Goal: Find specific page/section

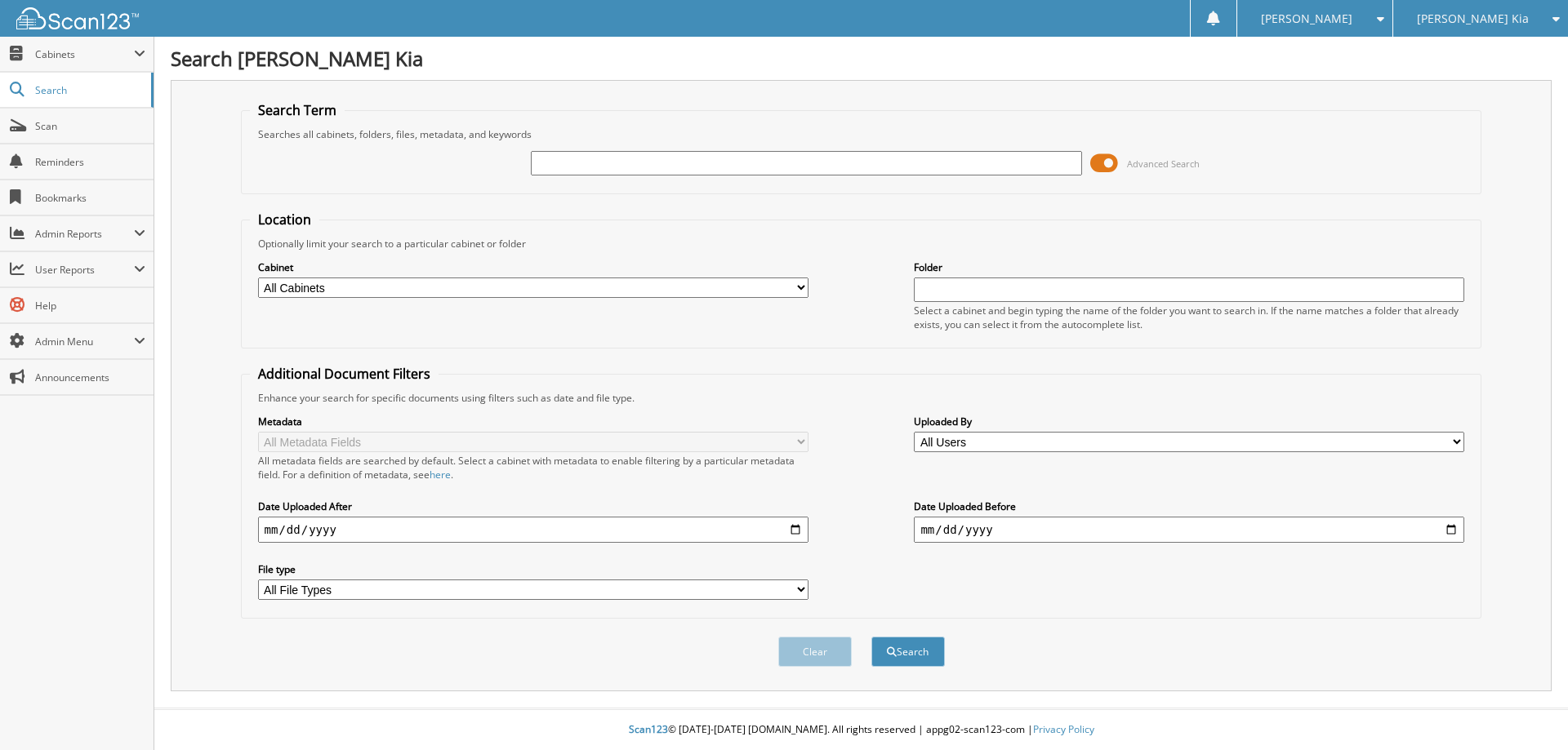
click at [818, 164] on input "text" at bounding box center [806, 163] width 550 height 24
type input "n"
type input "NCM"
click at [919, 656] on button "Search" at bounding box center [908, 651] width 74 height 30
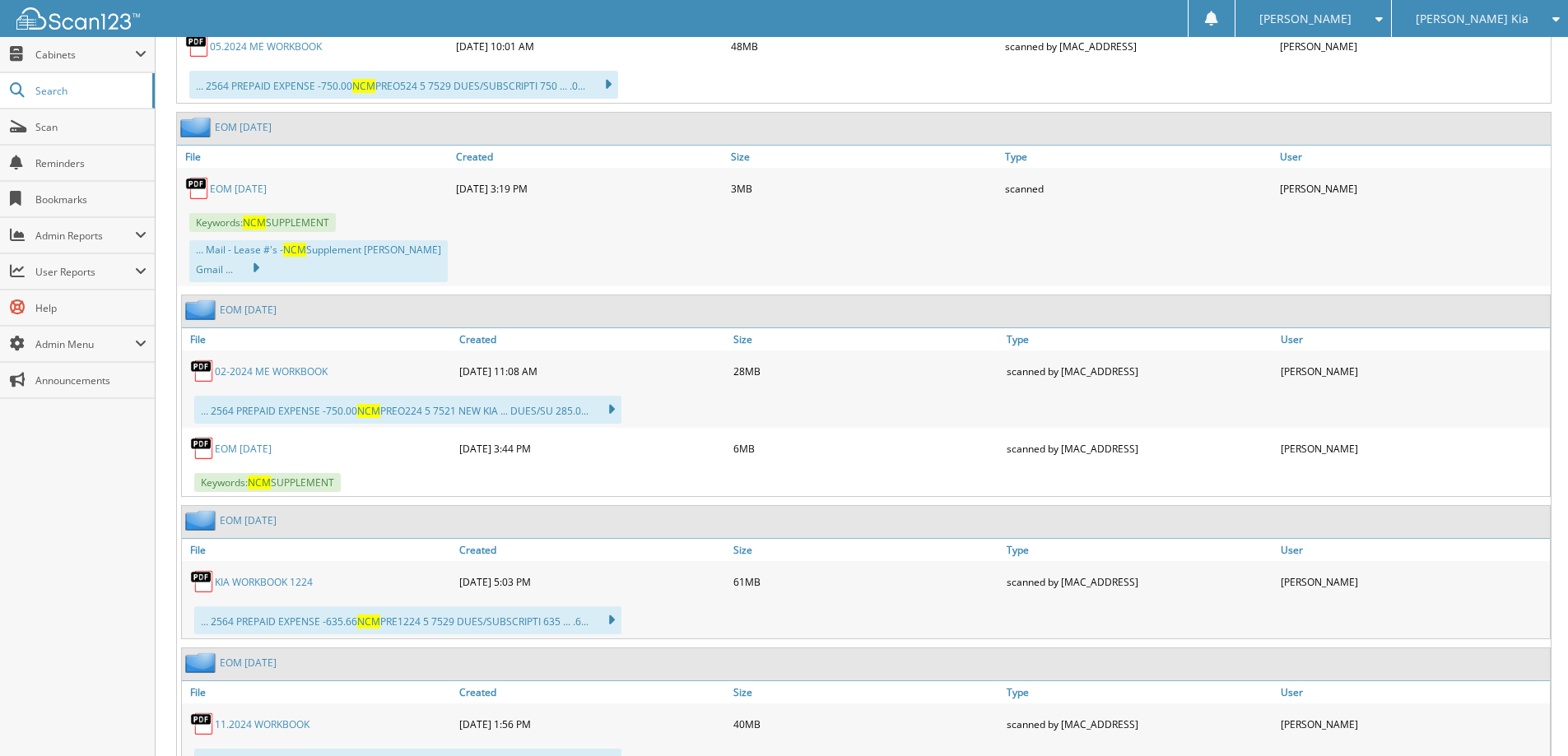
scroll to position [9710, 0]
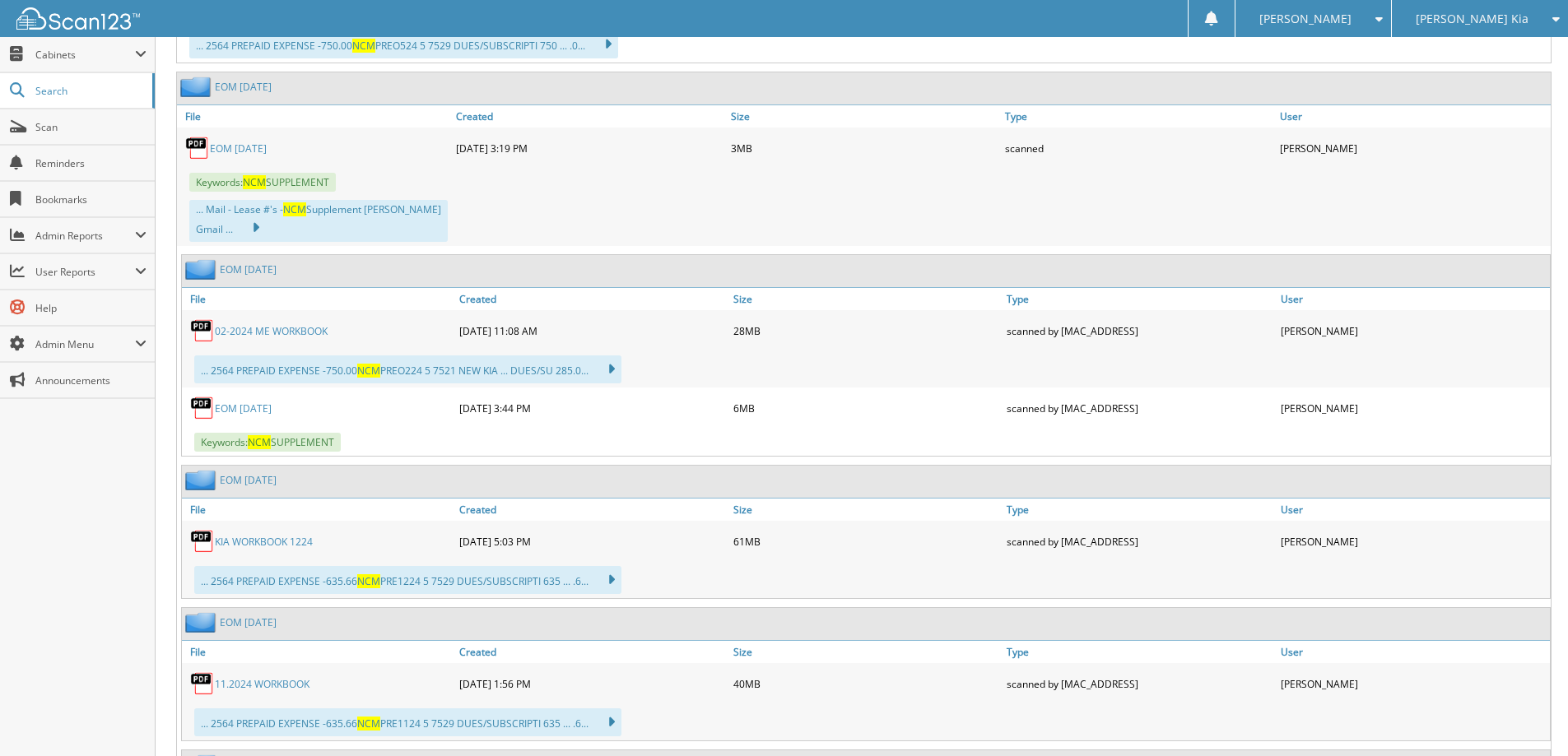
click at [235, 141] on link "EOM [DATE]" at bounding box center [237, 148] width 57 height 14
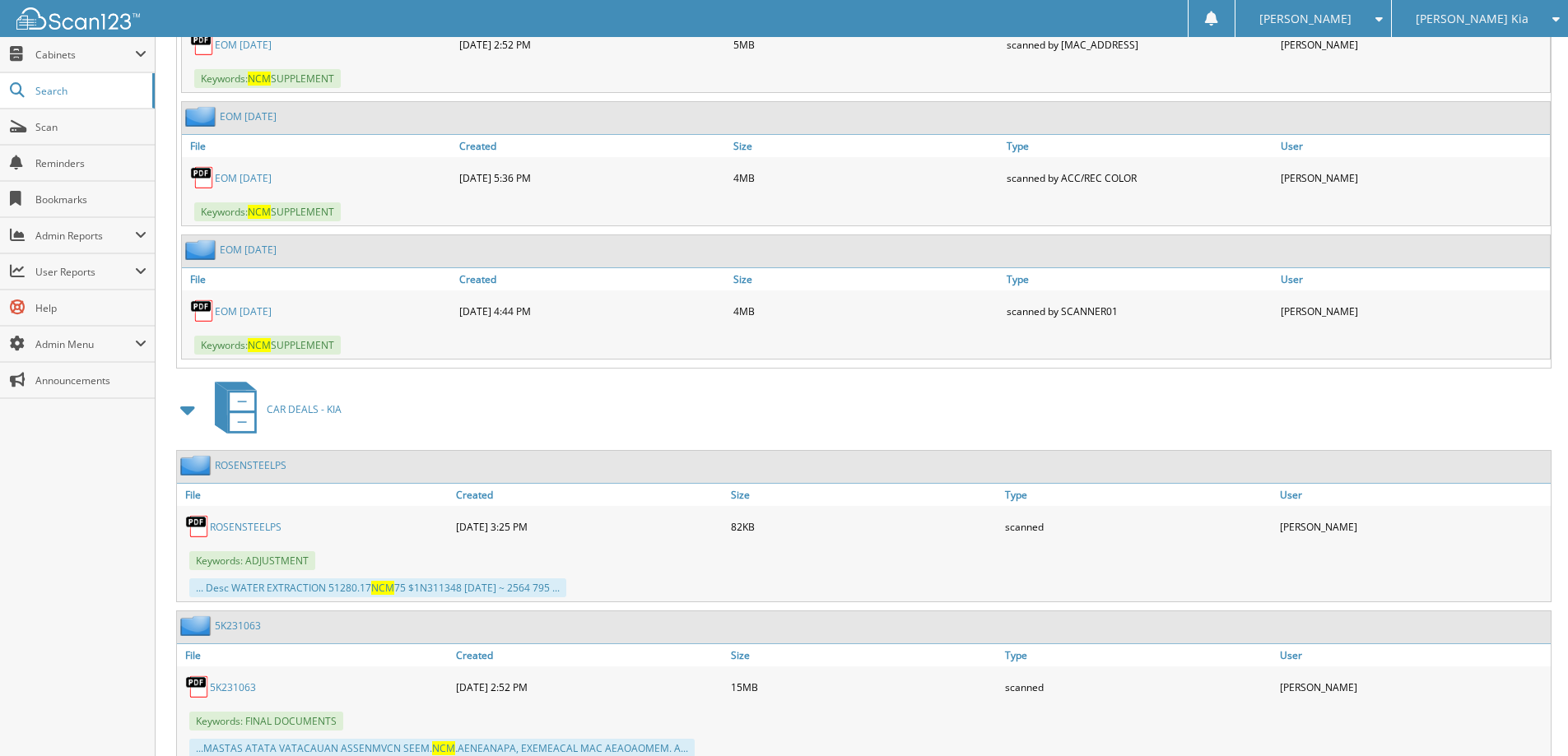
scroll to position [14483, 0]
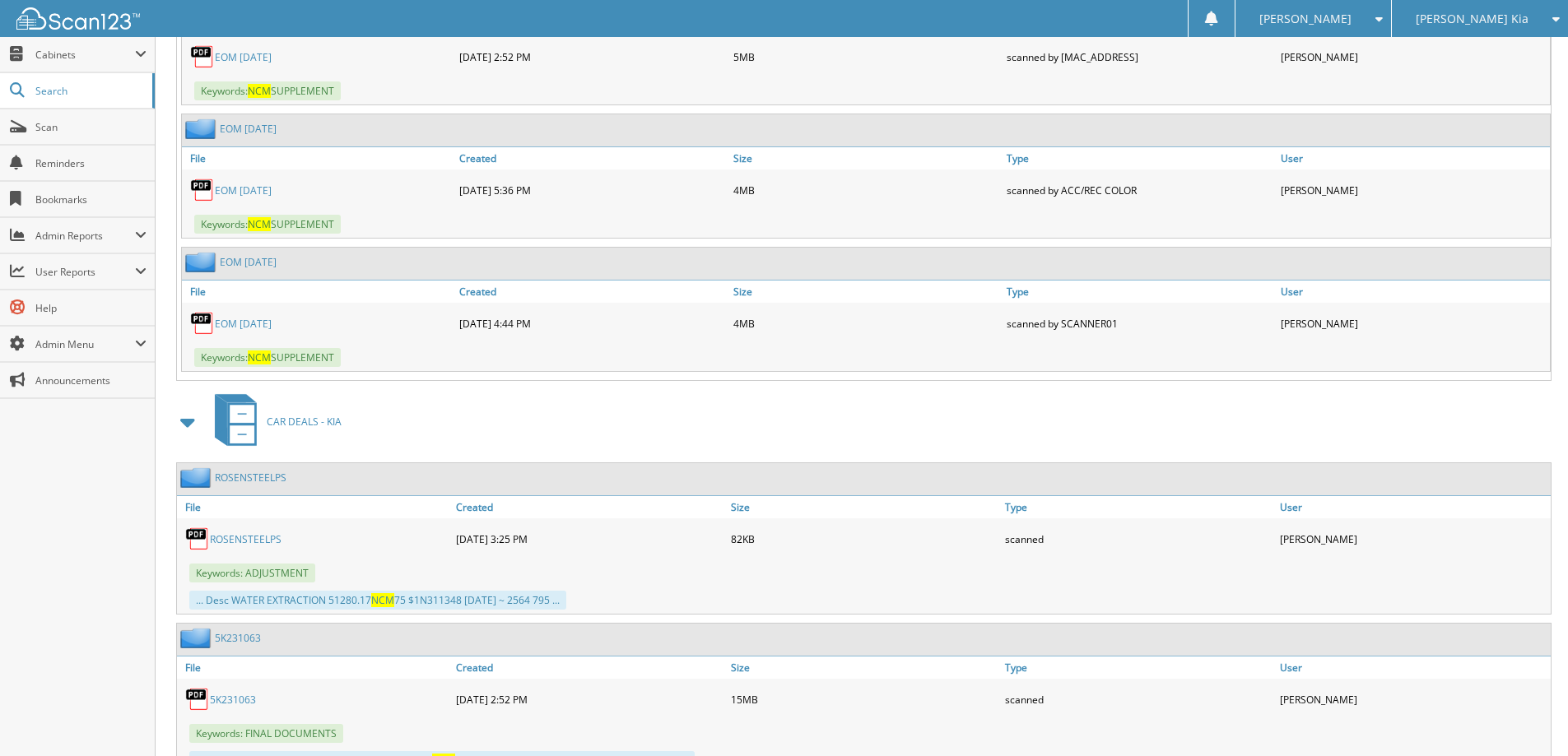
click at [184, 408] on span at bounding box center [189, 423] width 23 height 30
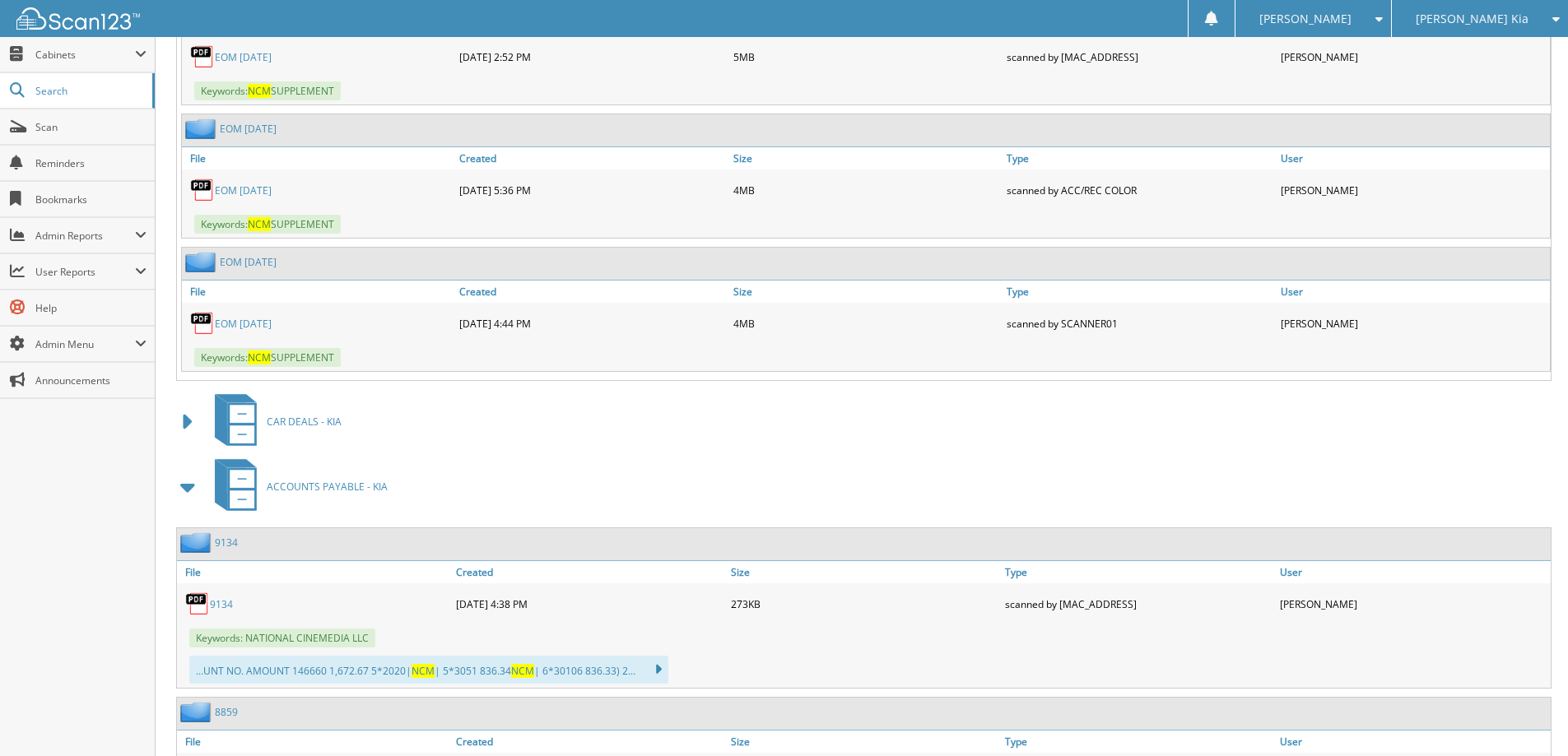
click at [186, 472] on span at bounding box center [189, 487] width 23 height 30
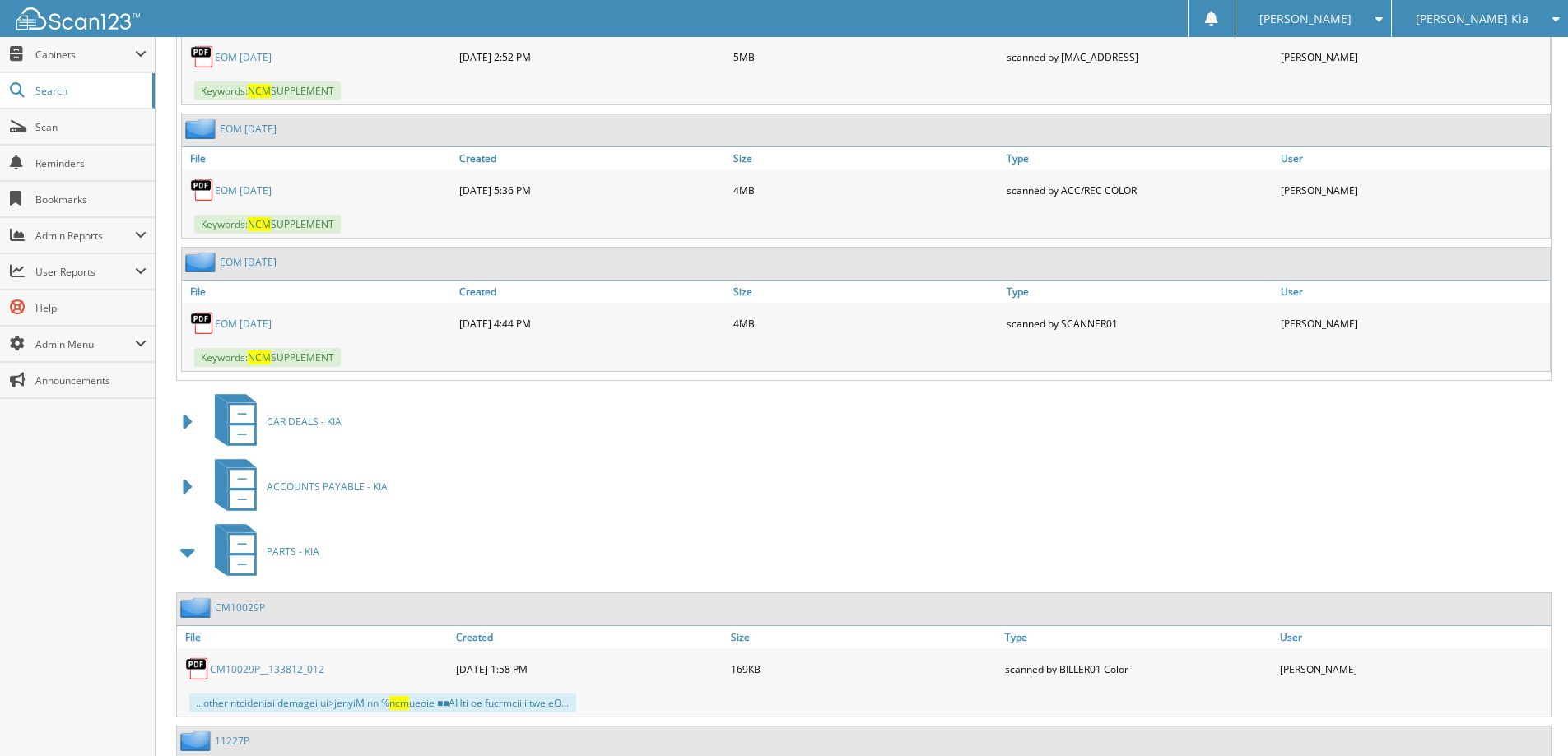
click at [192, 538] on span at bounding box center [189, 553] width 23 height 30
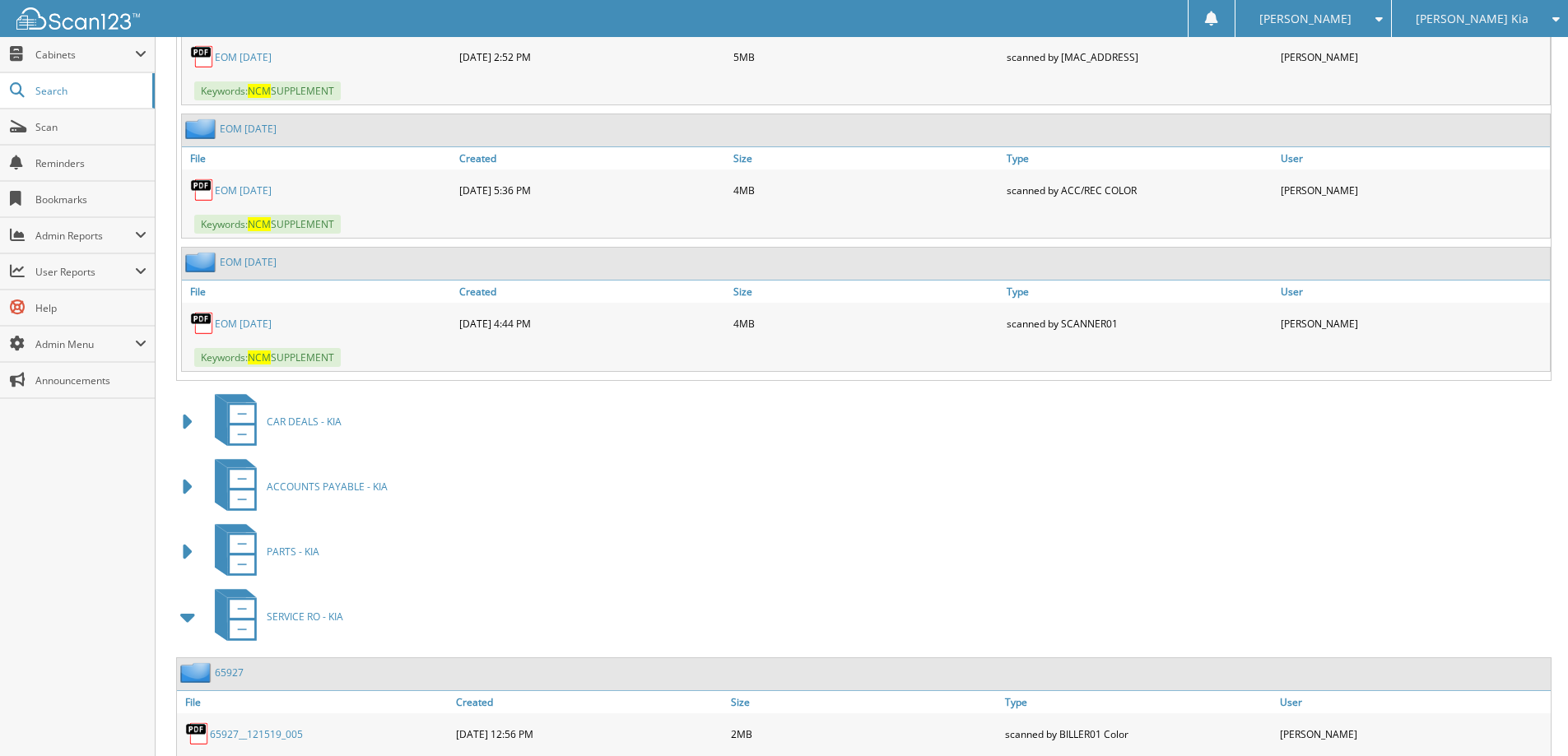
click at [196, 602] on span at bounding box center [189, 617] width 23 height 30
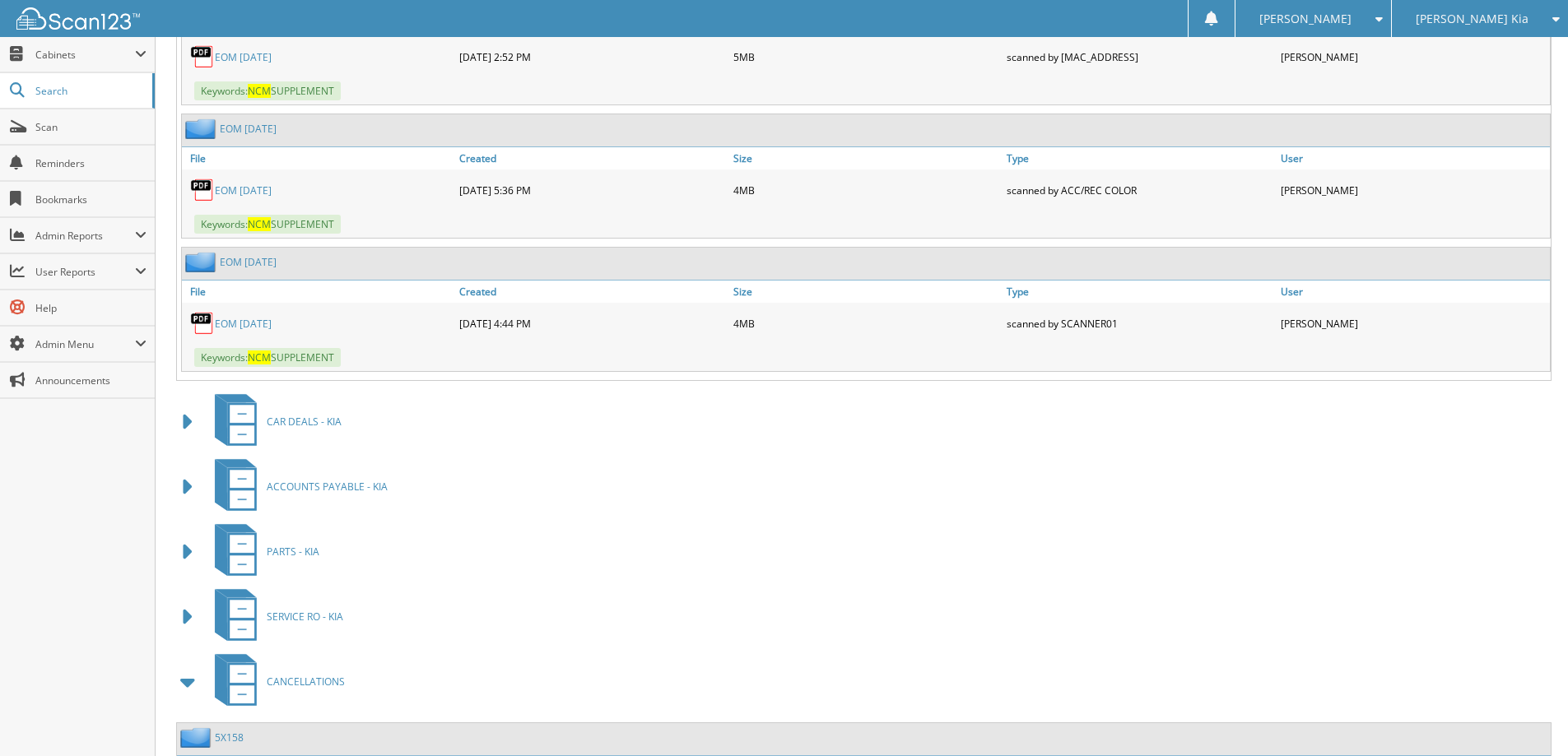
click at [186, 667] on span at bounding box center [189, 682] width 23 height 30
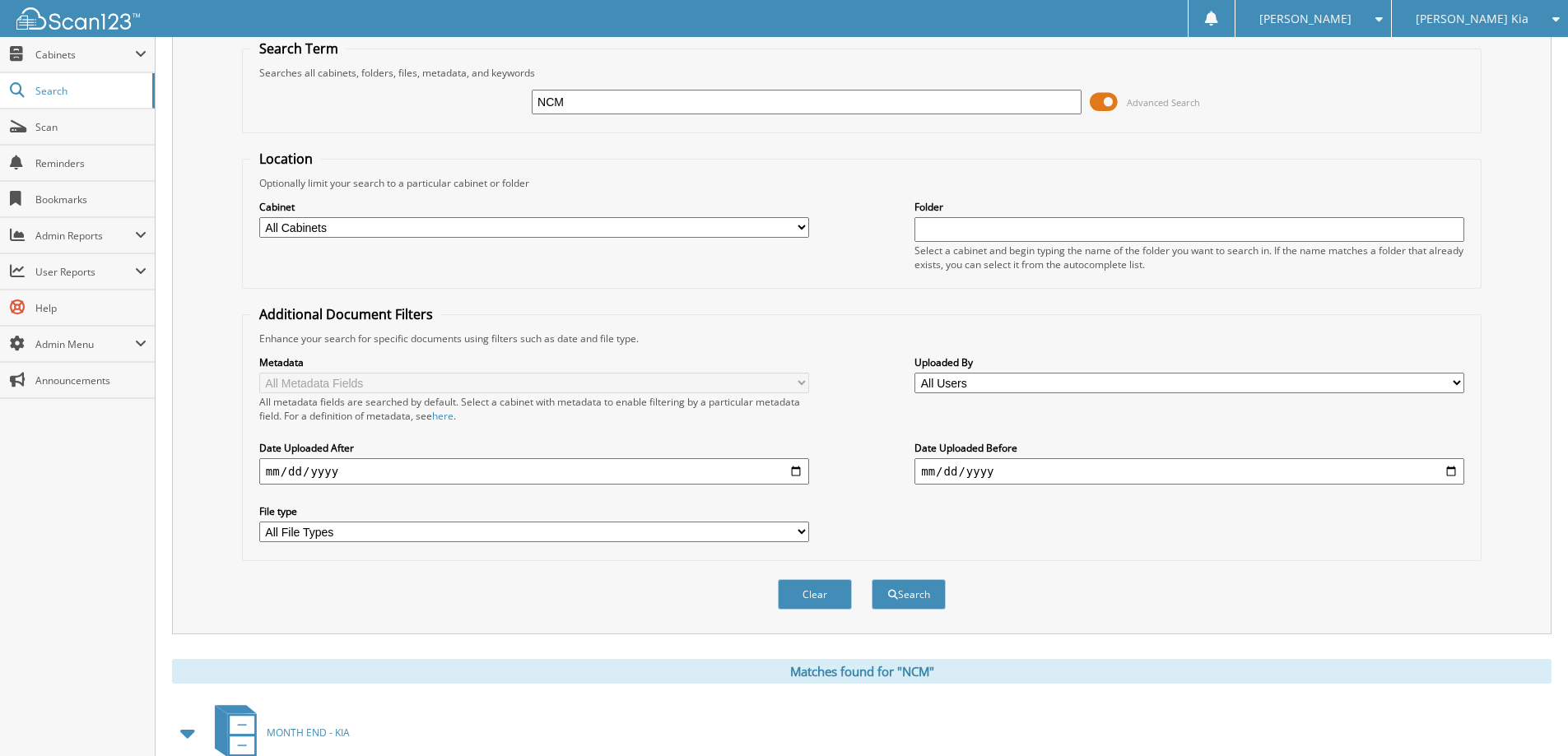
scroll to position [0, 0]
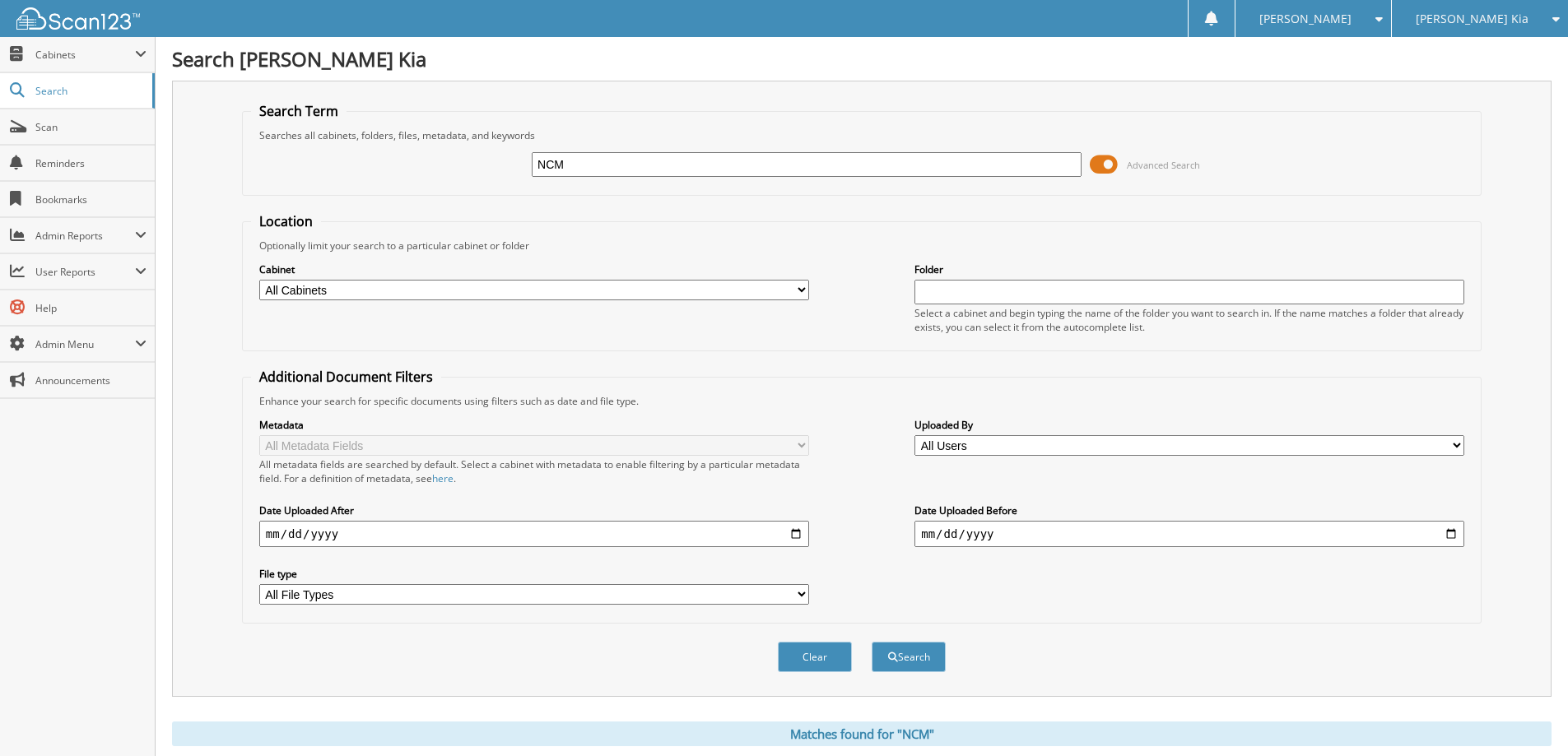
click at [1474, 17] on div "[PERSON_NAME] Kia" at bounding box center [1479, 18] width 160 height 37
click at [1439, 90] on link "[PERSON_NAME] Chevrolet of [GEOGRAPHIC_DATA]" at bounding box center [1480, 95] width 176 height 60
